Goal: Transaction & Acquisition: Book appointment/travel/reservation

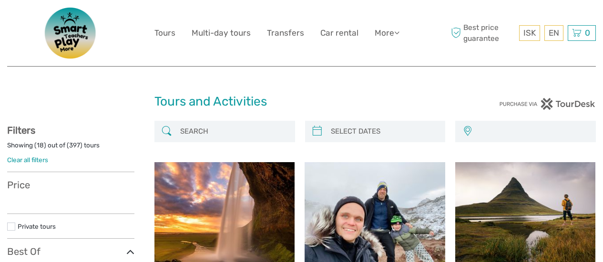
select select
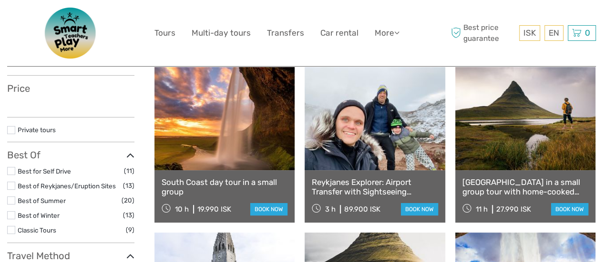
select select
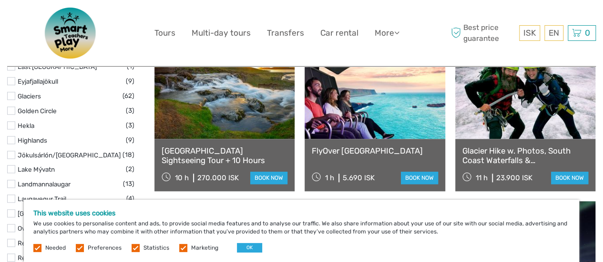
scroll to position [465, 0]
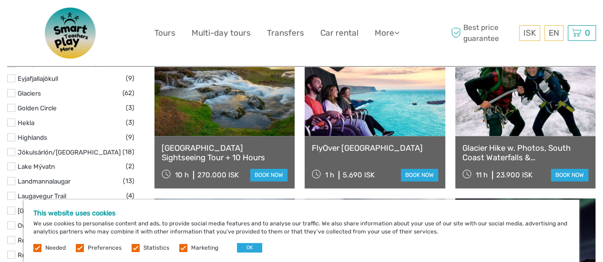
drag, startPoint x: 605, startPoint y: 32, endPoint x: 609, endPoint y: 88, distance: 56.4
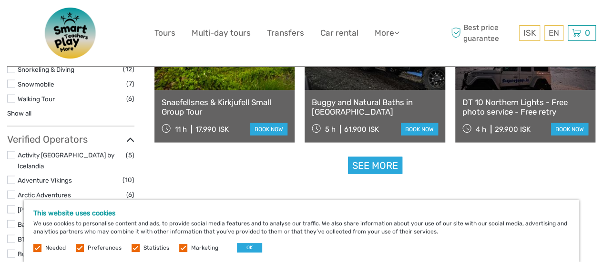
scroll to position [986, 0]
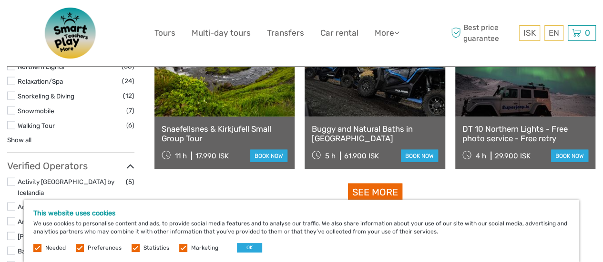
click at [383, 190] on link "See more" at bounding box center [375, 193] width 54 height 18
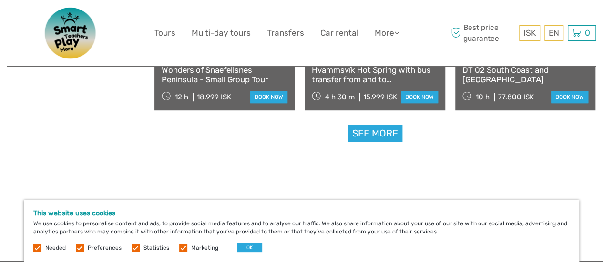
scroll to position [2032, 0]
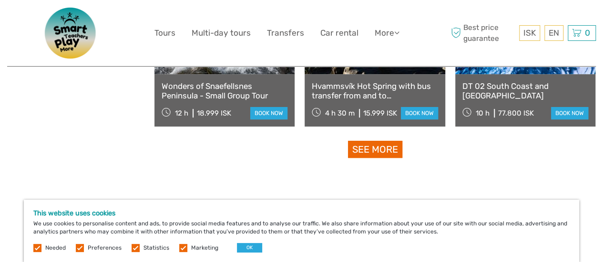
click at [368, 145] on link "See more" at bounding box center [375, 150] width 54 height 18
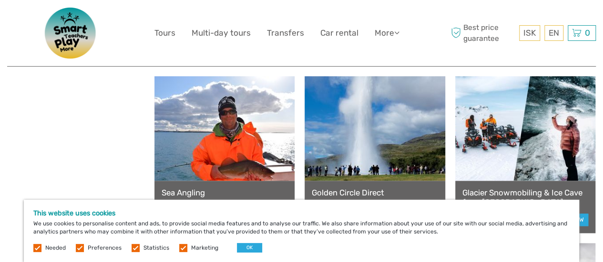
scroll to position [2436, 0]
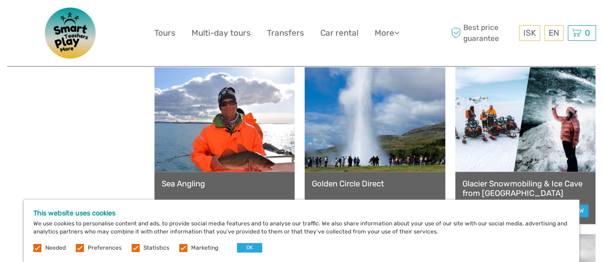
click at [376, 178] on div "Golden Circle Direct 6 h 30 m 10.599 ISK book now" at bounding box center [374, 198] width 140 height 52
click at [373, 183] on link "Golden Circle Direct" at bounding box center [375, 184] width 126 height 10
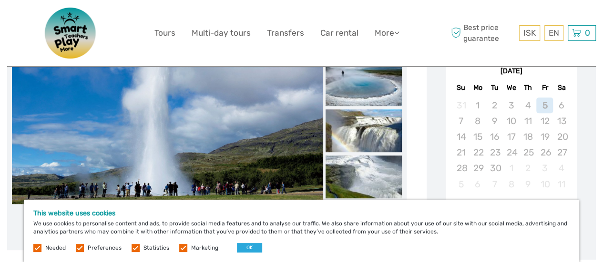
scroll to position [183, 0]
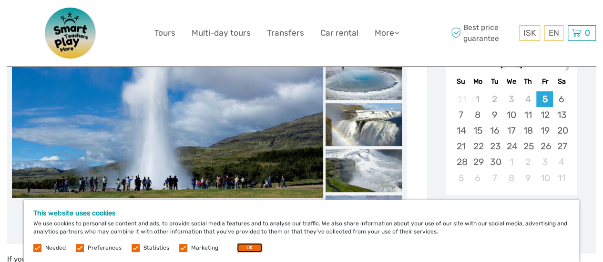
click at [250, 246] on button "OK" at bounding box center [249, 248] width 25 height 10
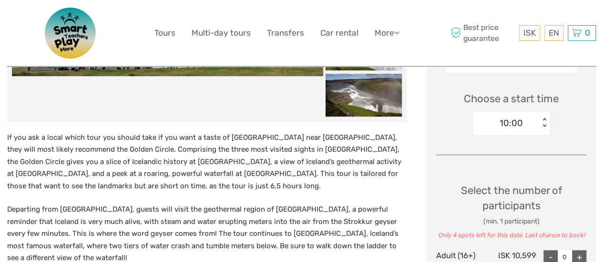
scroll to position [309, 0]
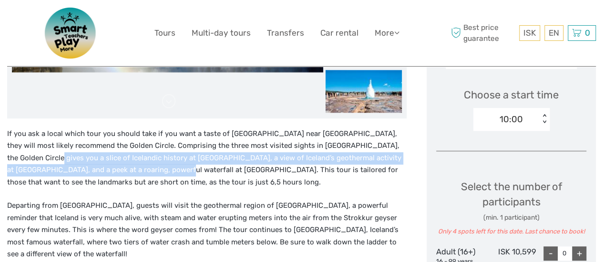
drag, startPoint x: 33, startPoint y: 157, endPoint x: 134, endPoint y: 172, distance: 102.5
click at [134, 172] on p "If you ask a local which tour you should take if you want a taste of Iceland ne…" at bounding box center [206, 158] width 399 height 61
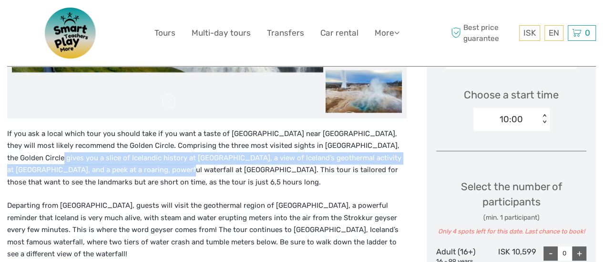
copy p "Icelandic history at Þingvellir National Park, a view of Iceland’s geothermal a…"
